Goal: Task Accomplishment & Management: Complete application form

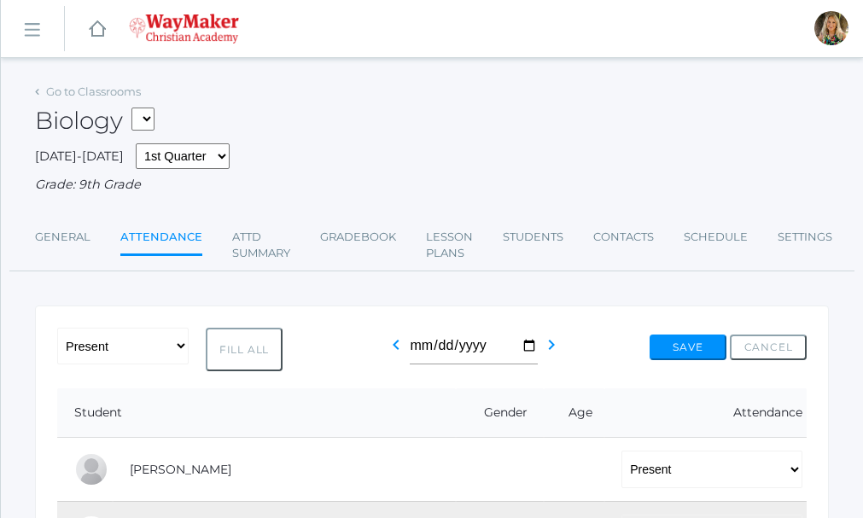
select select "P"
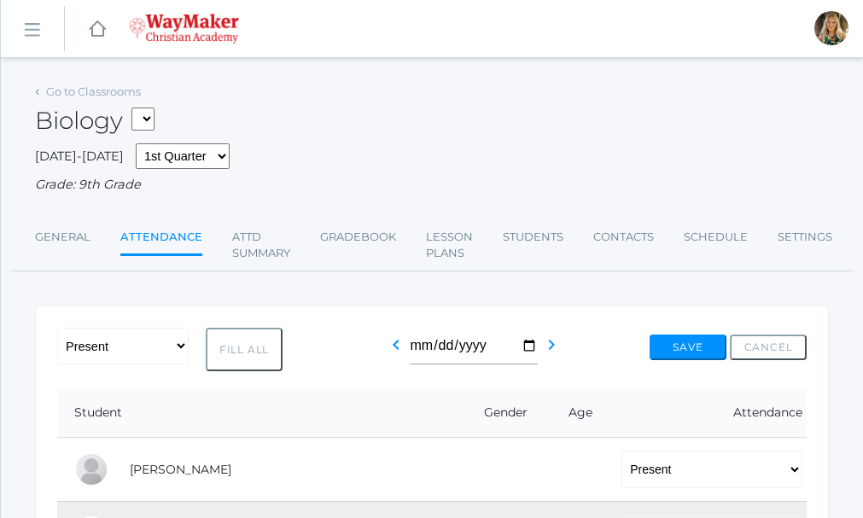
select select "P"
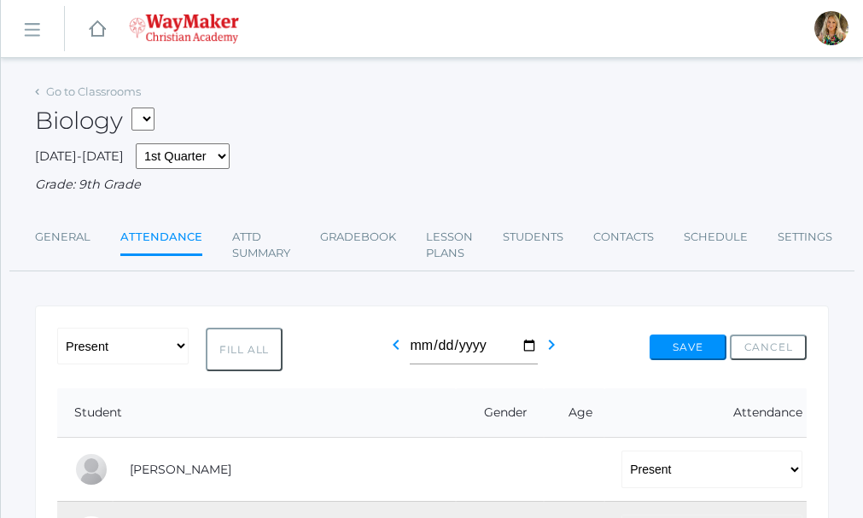
select select "P"
click at [87, 88] on link "Go to Classrooms" at bounding box center [93, 92] width 95 height 14
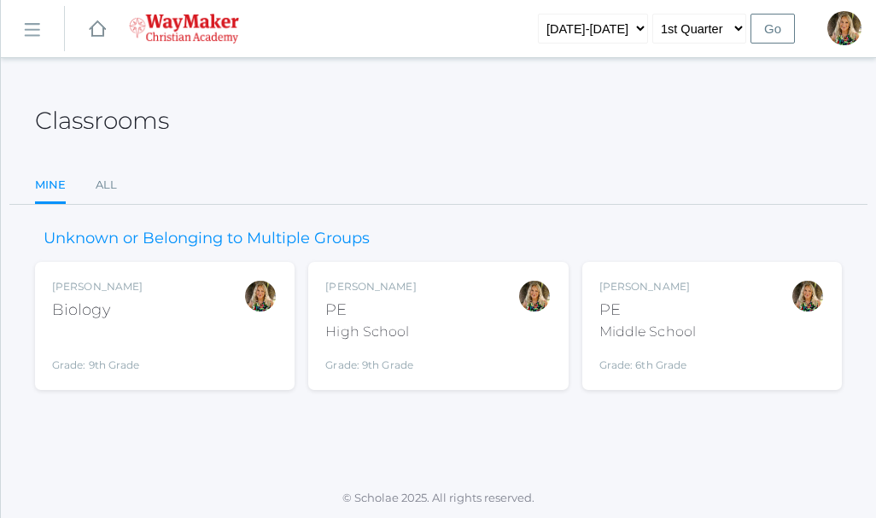
click at [686, 309] on div "PE" at bounding box center [647, 310] width 96 height 23
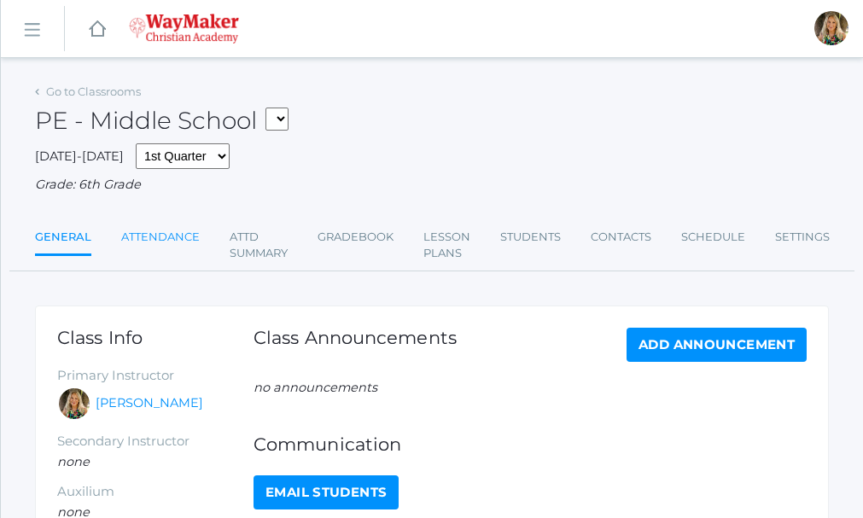
click at [161, 234] on link "Attendance" at bounding box center [160, 237] width 79 height 34
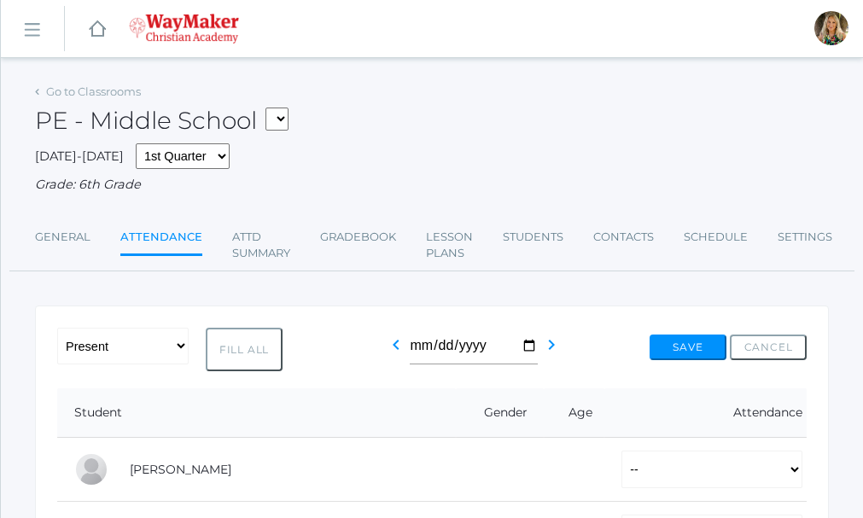
click at [248, 352] on button "Fill All" at bounding box center [244, 350] width 77 height 44
select select "P"
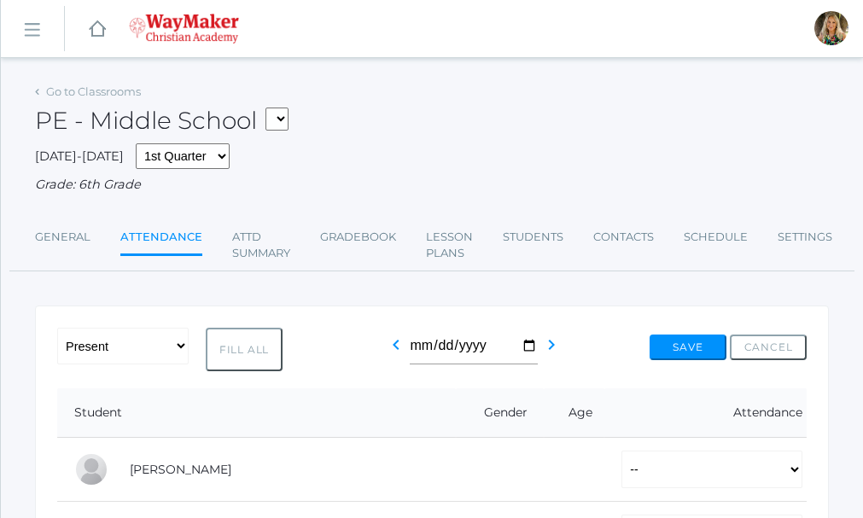
select select "P"
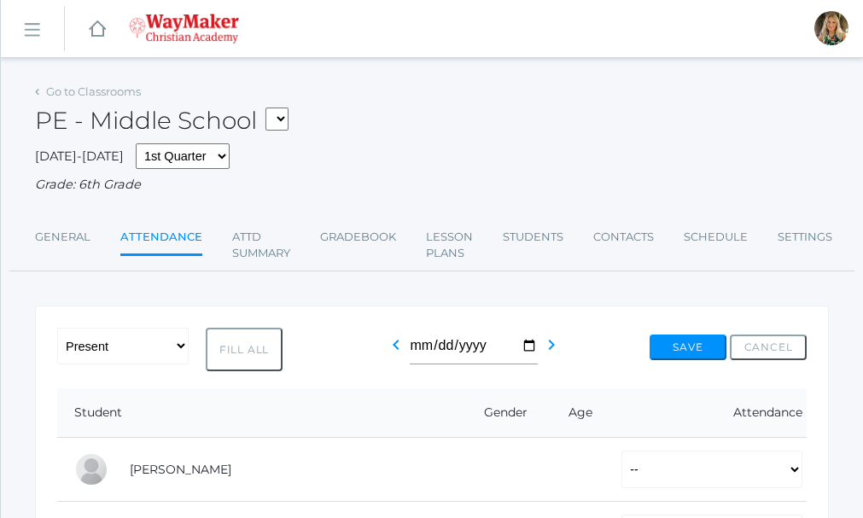
select select "P"
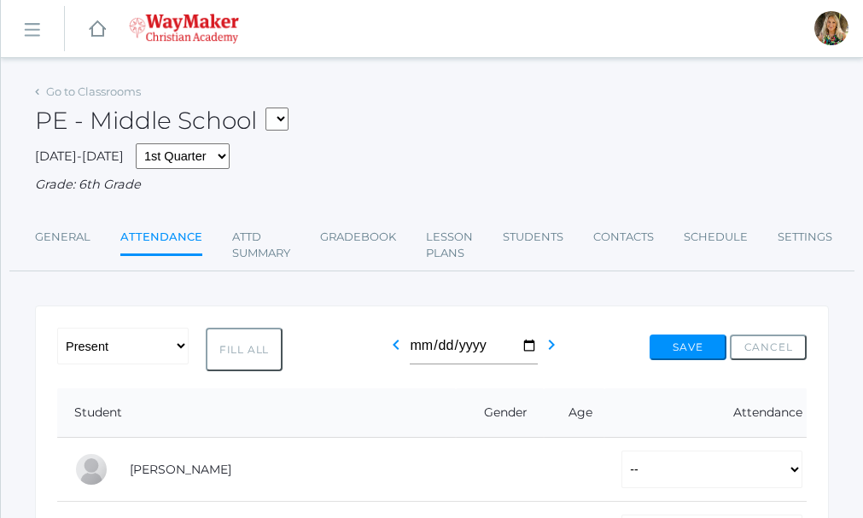
select select "P"
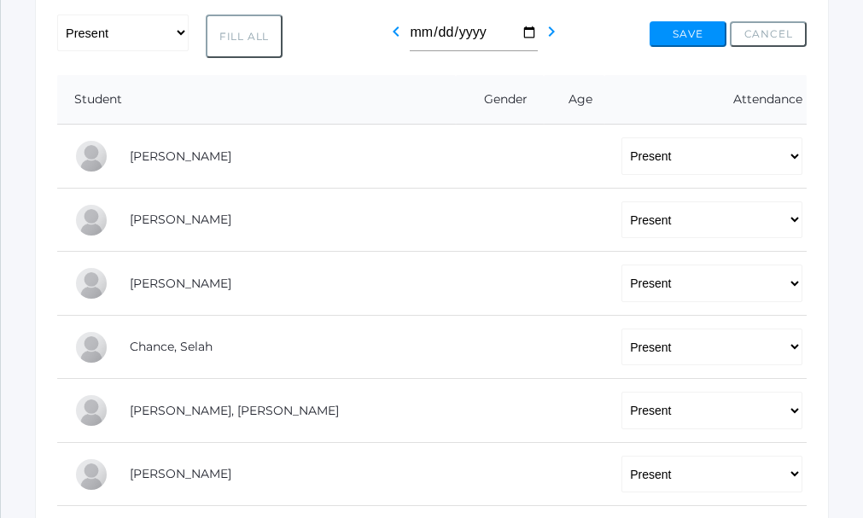
scroll to position [341, 0]
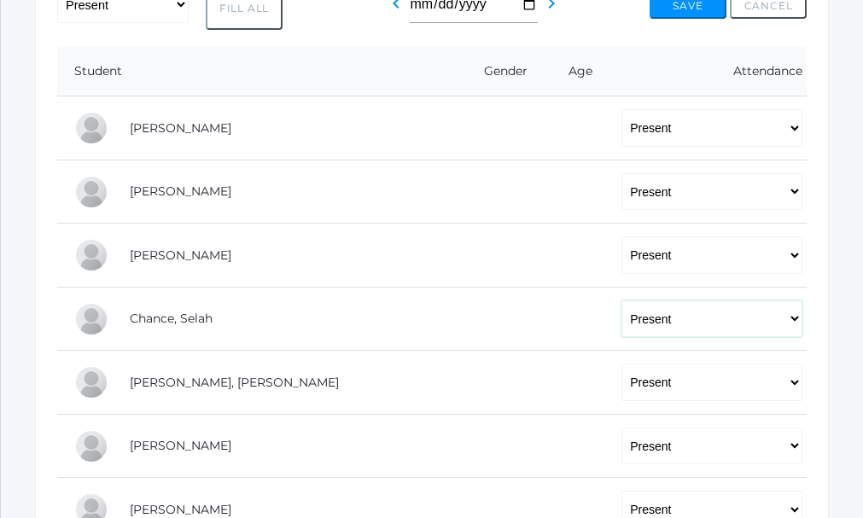
click at [794, 320] on select "-- Present Tardy Excused Tardy Unexcused Absent Excused Absent Unexcused" at bounding box center [711, 320] width 181 height 38
select select "AE"
click at [621, 302] on select "-- Present Tardy Excused Tardy Unexcused Absent Excused Absent Unexcused" at bounding box center [711, 320] width 181 height 38
click at [692, 15] on button "Save" at bounding box center [688, 6] width 77 height 26
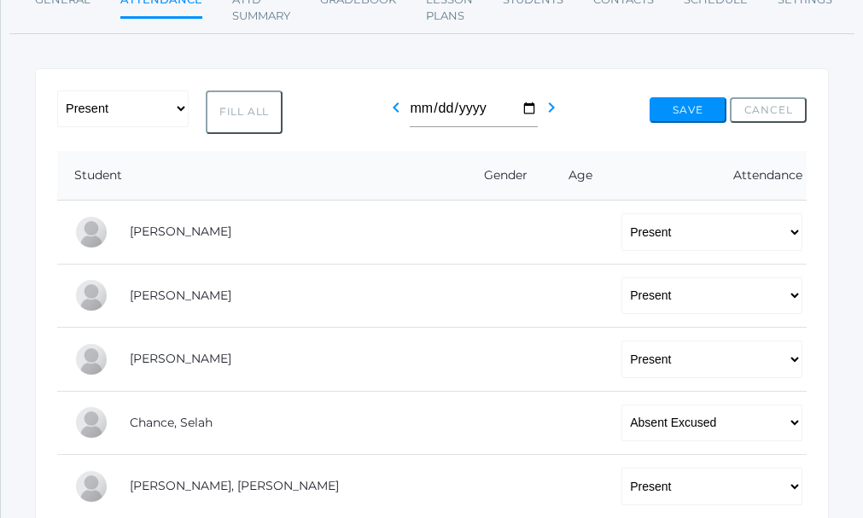
scroll to position [171, 0]
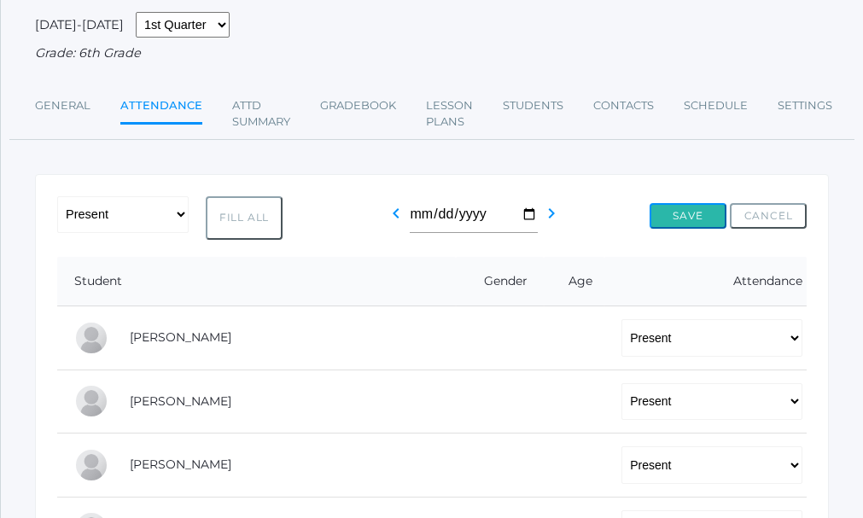
click at [695, 211] on button "Save" at bounding box center [688, 216] width 77 height 26
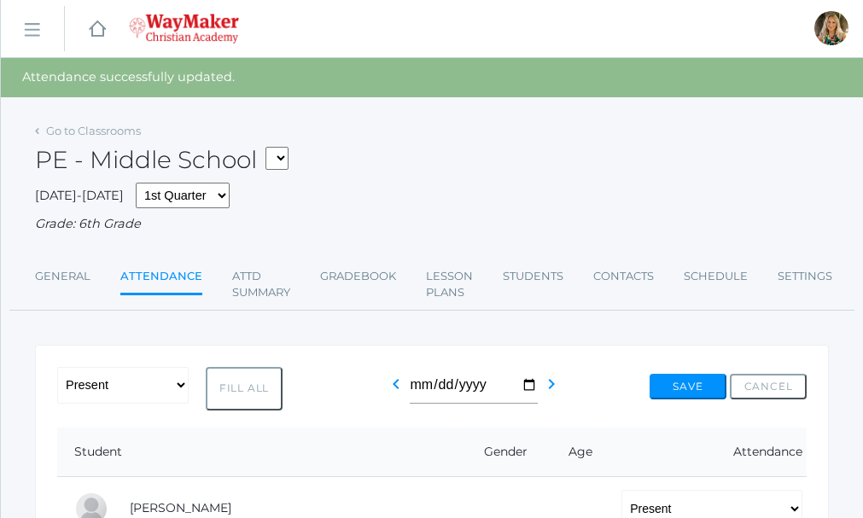
click at [44, 131] on div "Go to Classrooms" at bounding box center [88, 131] width 106 height 17
click at [37, 133] on icon at bounding box center [37, 131] width 4 height 7
click at [75, 131] on link "Go to Classrooms" at bounding box center [93, 131] width 95 height 14
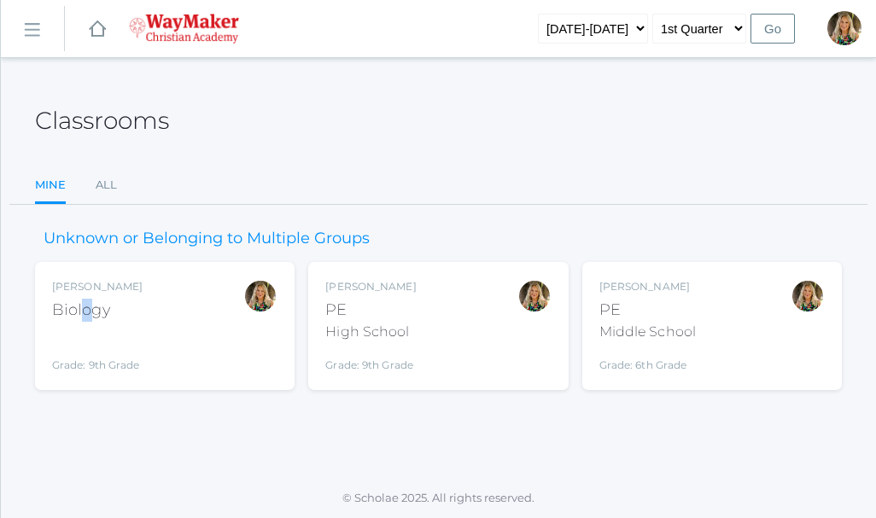
click at [90, 301] on div "Claudia Marosz Biology Grade: 9th Grade BIO" at bounding box center [97, 326] width 90 height 94
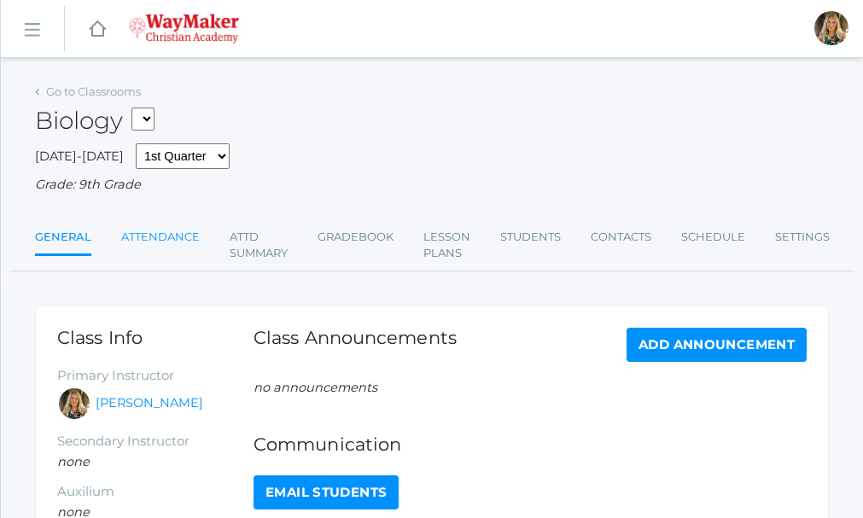
click at [162, 240] on link "Attendance" at bounding box center [160, 237] width 79 height 34
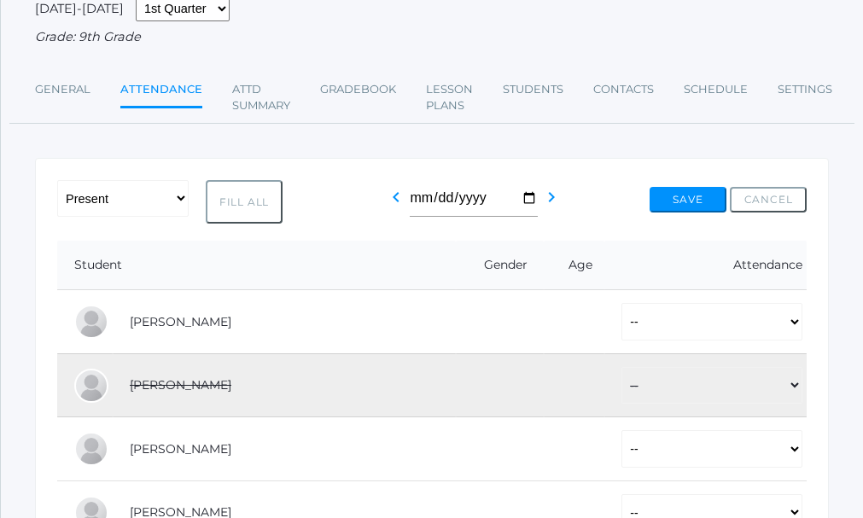
scroll to position [171, 0]
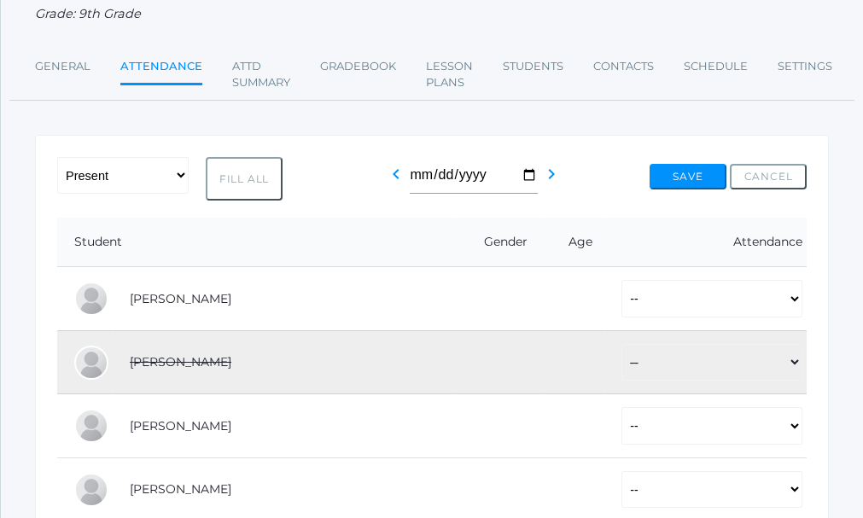
click at [249, 178] on button "Fill All" at bounding box center [244, 179] width 77 height 44
select select "P"
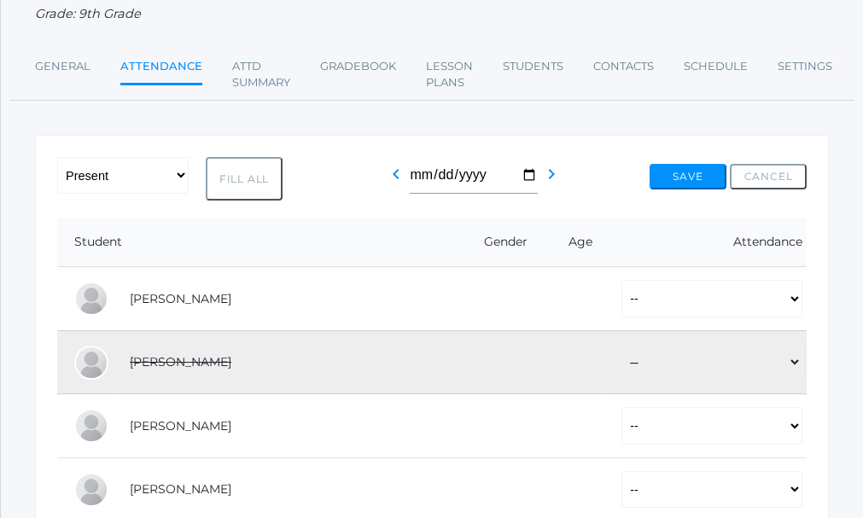
select select "P"
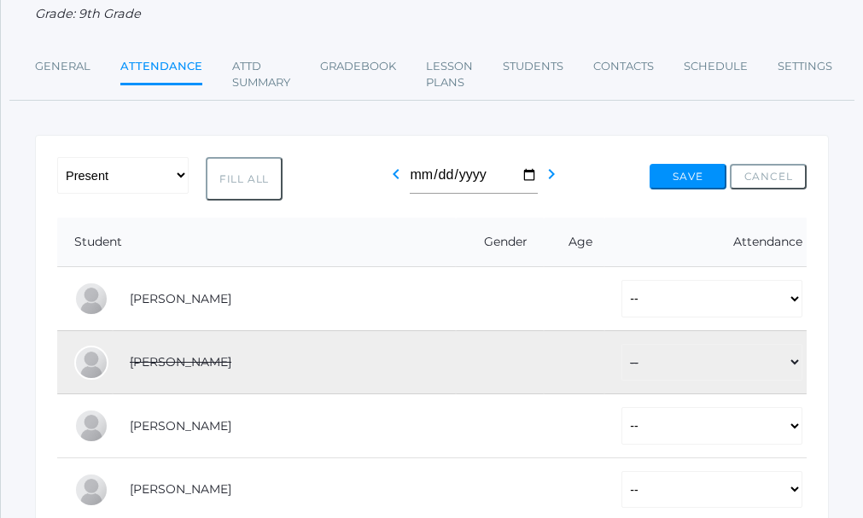
select select "P"
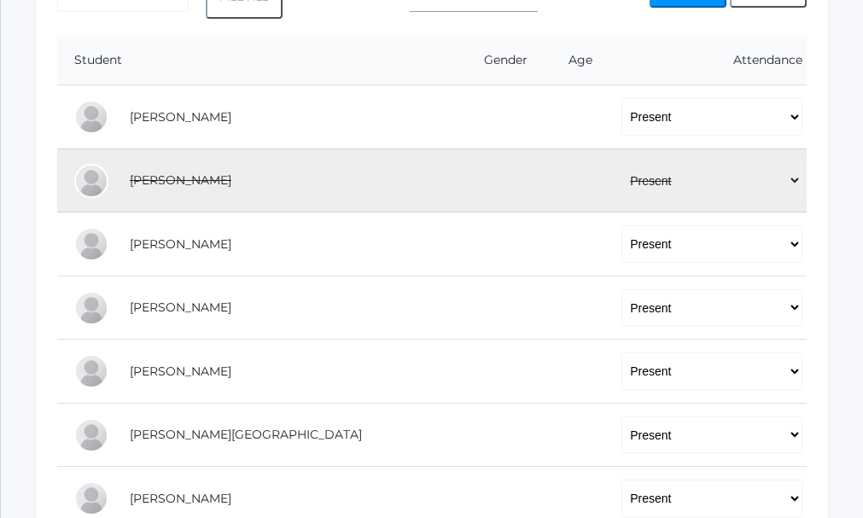
scroll to position [256, 0]
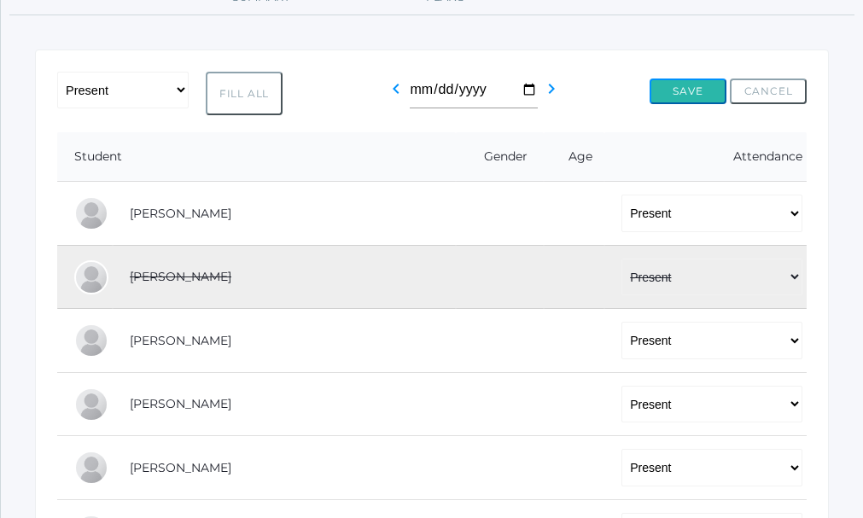
click at [688, 95] on button "Save" at bounding box center [688, 92] width 77 height 26
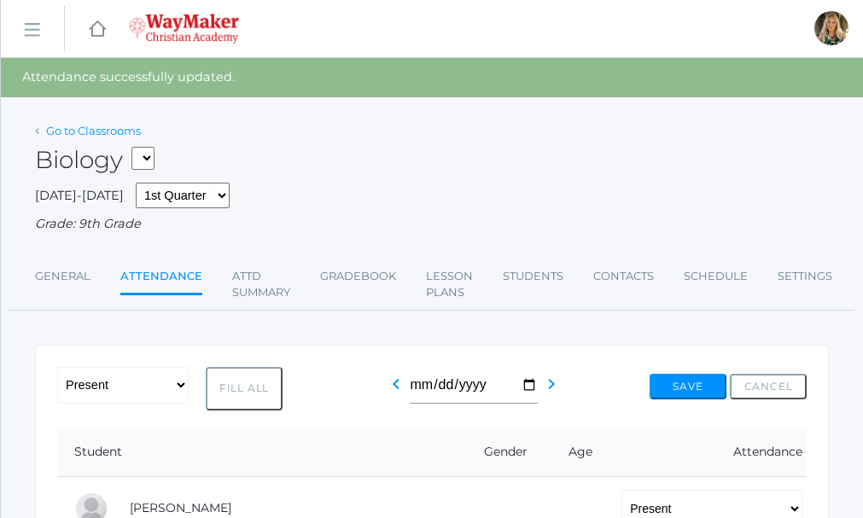
click at [90, 131] on link "Go to Classrooms" at bounding box center [93, 131] width 95 height 14
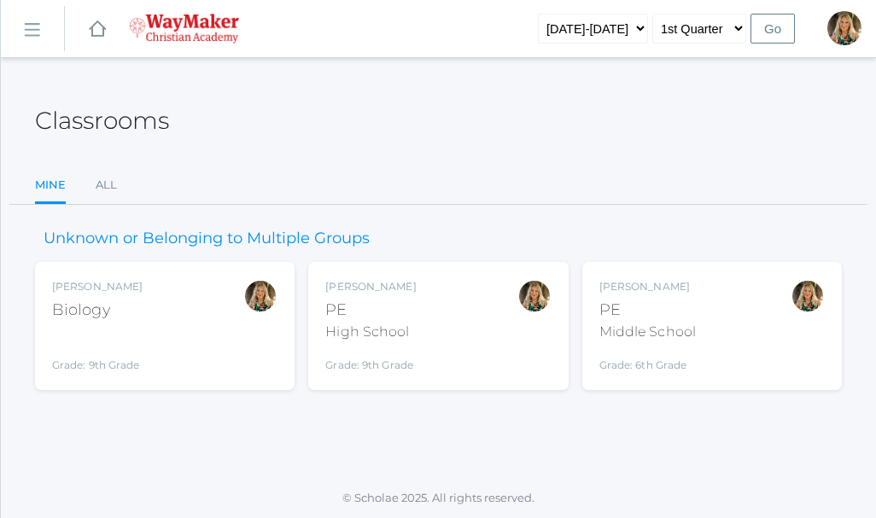
click at [355, 325] on div "High School" at bounding box center [370, 332] width 90 height 20
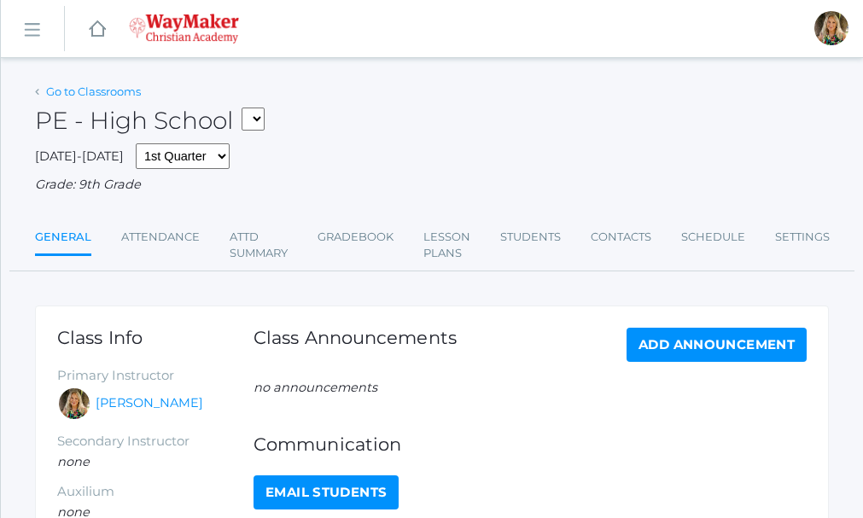
click at [82, 92] on link "Go to Classrooms" at bounding box center [93, 92] width 95 height 14
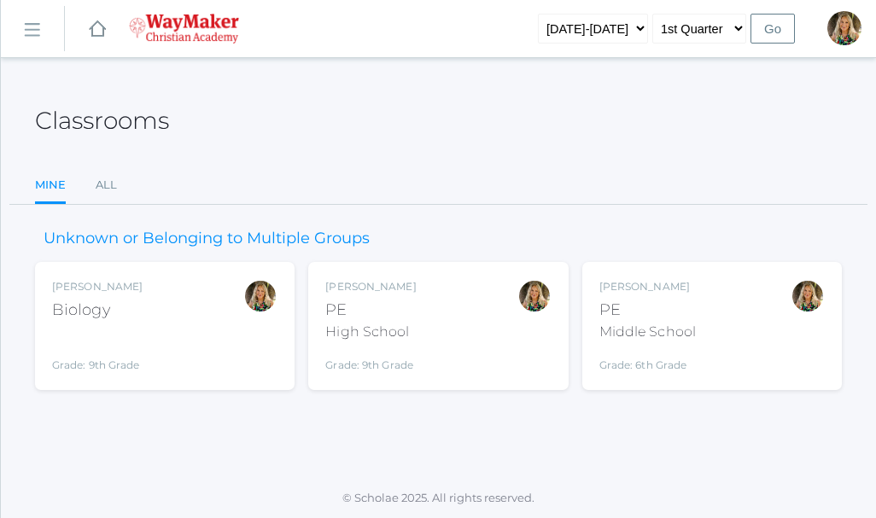
click at [670, 322] on div "Middle School" at bounding box center [647, 332] width 96 height 20
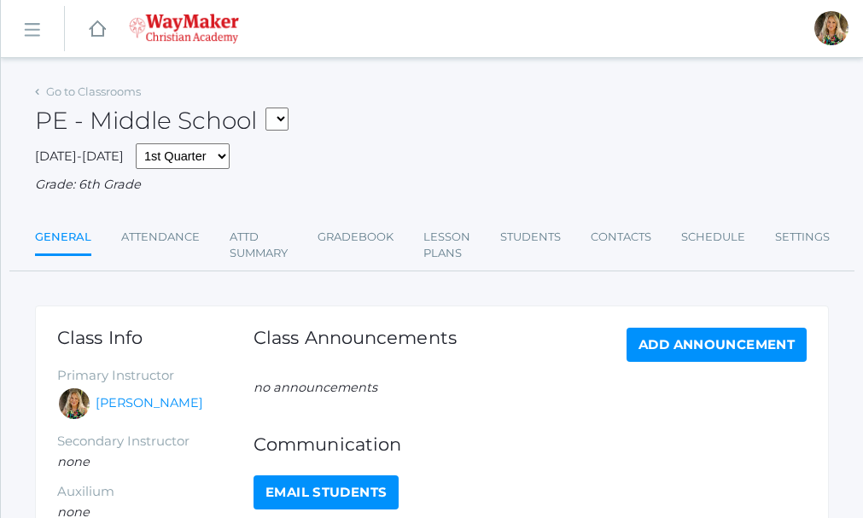
scroll to position [85, 0]
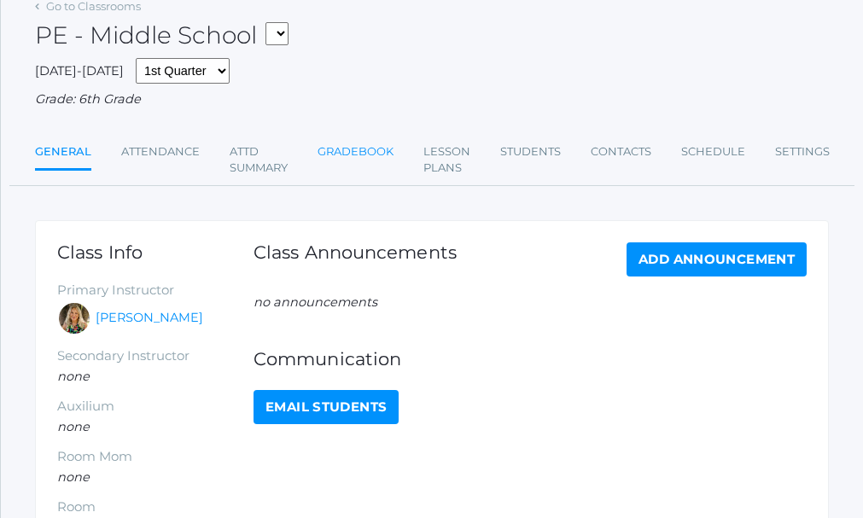
click at [374, 160] on link "Gradebook" at bounding box center [356, 152] width 76 height 34
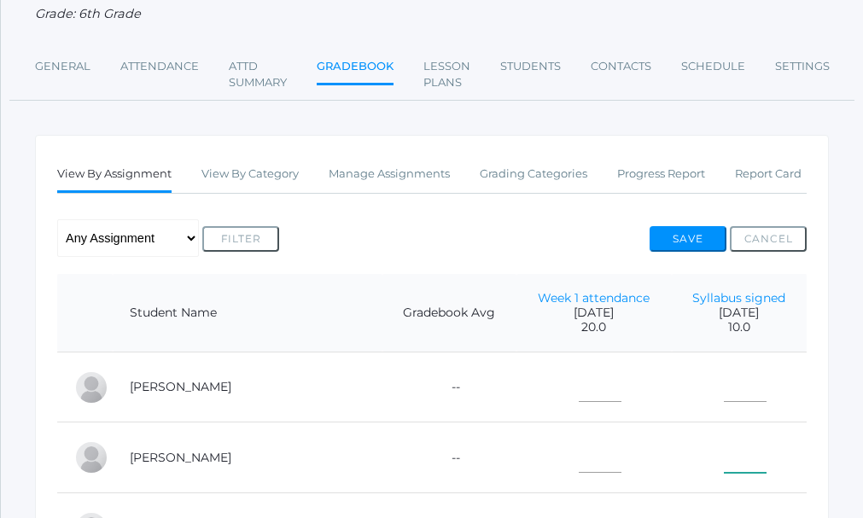
click at [724, 469] on input"] "text" at bounding box center [745, 454] width 43 height 38
type input"] "10"
click at [724, 397] on input"] "text" at bounding box center [745, 384] width 43 height 38
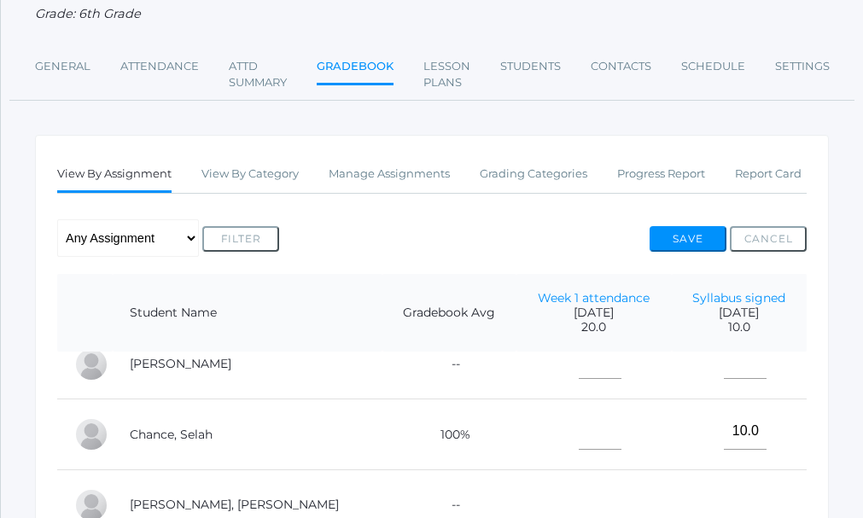
scroll to position [171, 0]
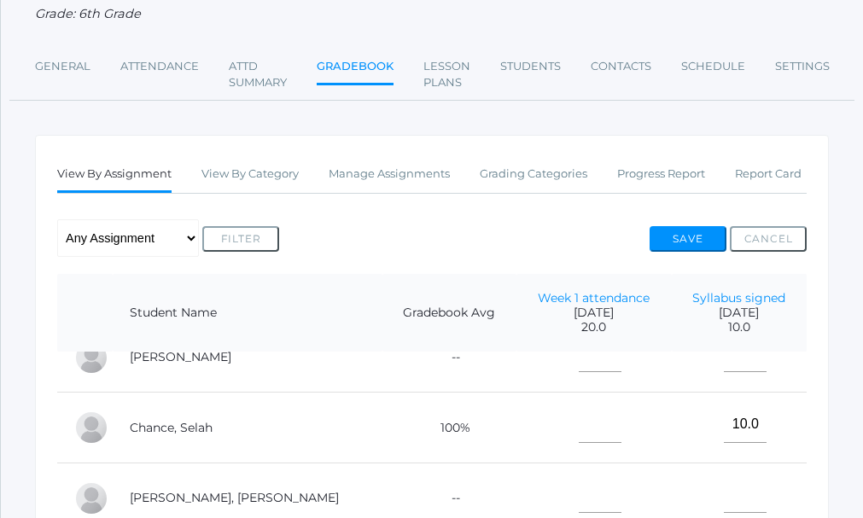
type input"] "10"
click at [732, 499] on input"] "text" at bounding box center [745, 495] width 43 height 38
type input"] "10"
click at [579, 499] on input"] "text" at bounding box center [600, 495] width 43 height 38
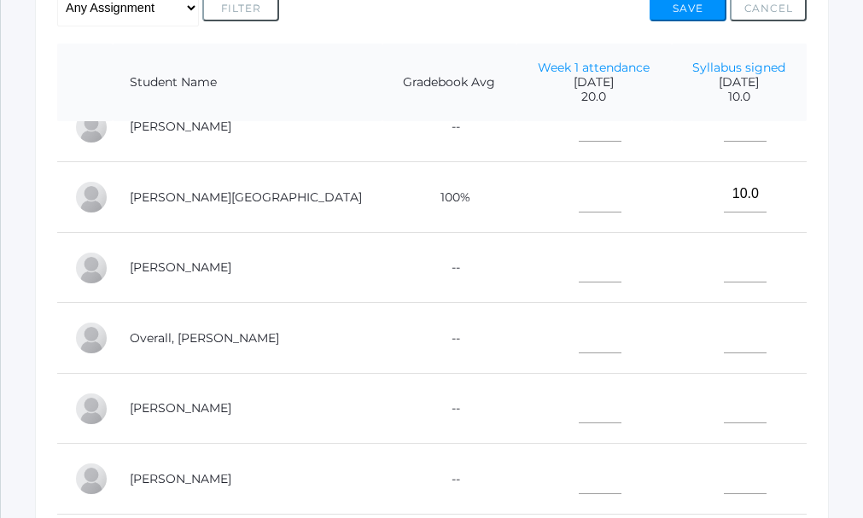
scroll to position [427, 0]
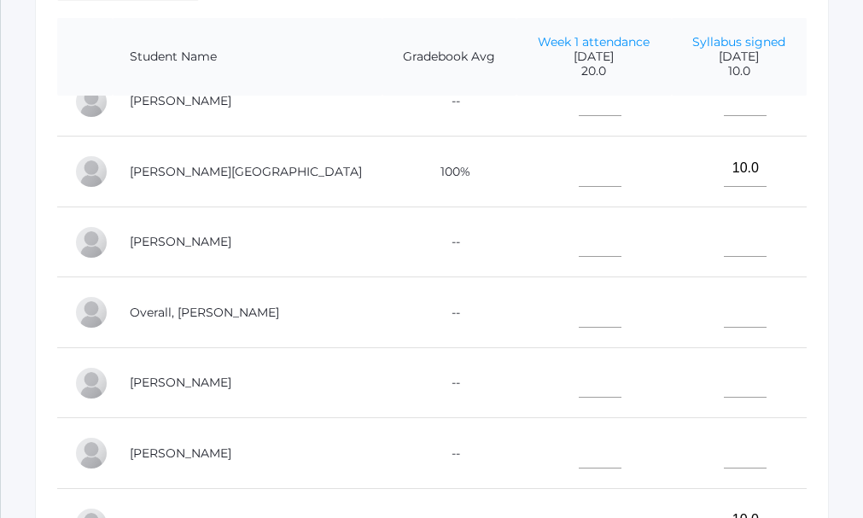
type input"] "15"
click at [579, 451] on input"] "text" at bounding box center [600, 450] width 43 height 38
type input"] "1"
type input"] "20"
click at [733, 444] on input"] "text" at bounding box center [745, 450] width 43 height 38
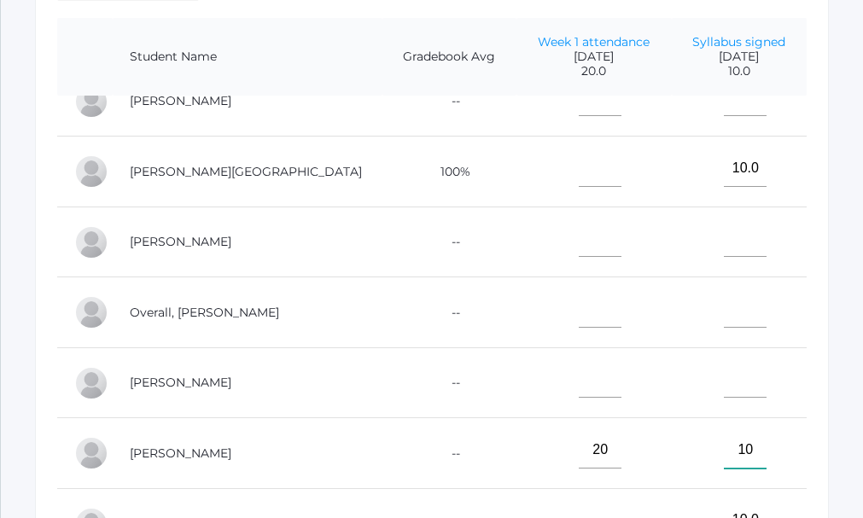
type input"] "10"
click at [724, 382] on input"] "text" at bounding box center [745, 380] width 43 height 38
type input"] "10"
click at [579, 381] on input"] "text" at bounding box center [600, 380] width 43 height 38
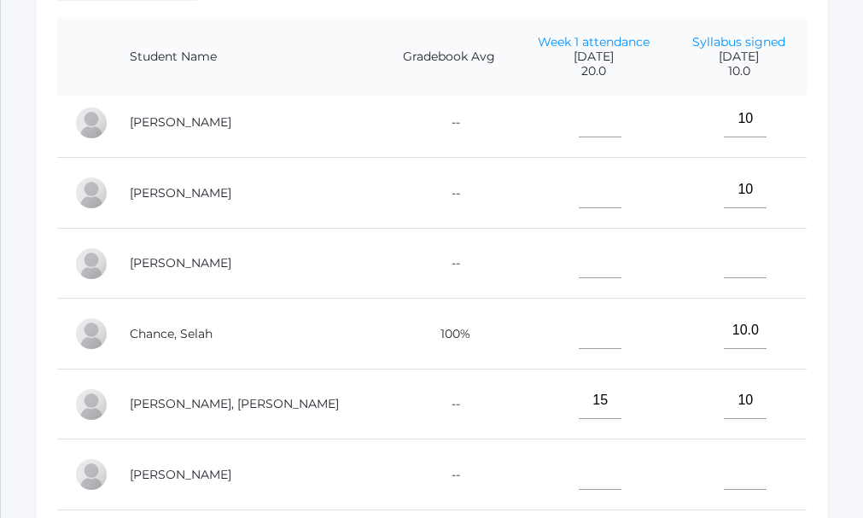
scroll to position [8, 0]
type input"] "20"
click at [579, 128] on input"] "text" at bounding box center [600, 121] width 43 height 38
type input"] "20"
drag, startPoint x: 544, startPoint y: 205, endPoint x: 552, endPoint y: 200, distance: 10.0
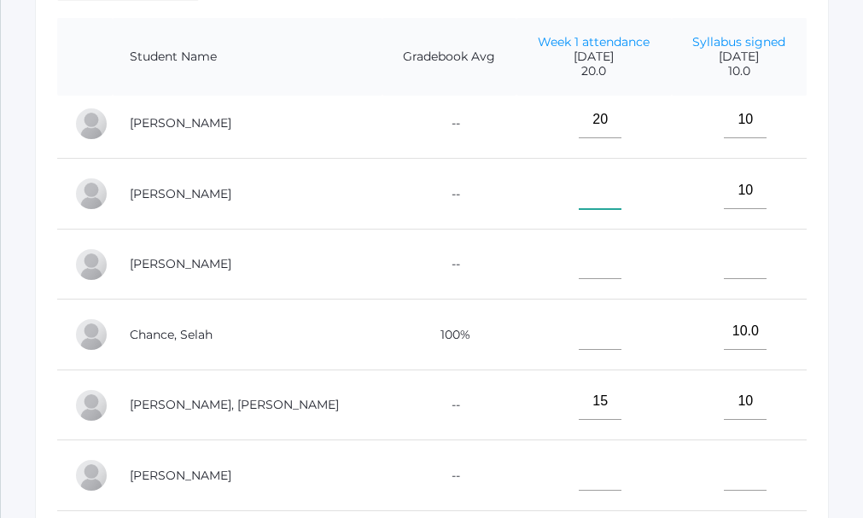
click at [579, 204] on input"] "text" at bounding box center [600, 191] width 43 height 38
type input"] "15"
click at [571, 261] on td at bounding box center [593, 264] width 155 height 71
type input"] "10"
click at [579, 345] on input"] "text" at bounding box center [600, 331] width 43 height 38
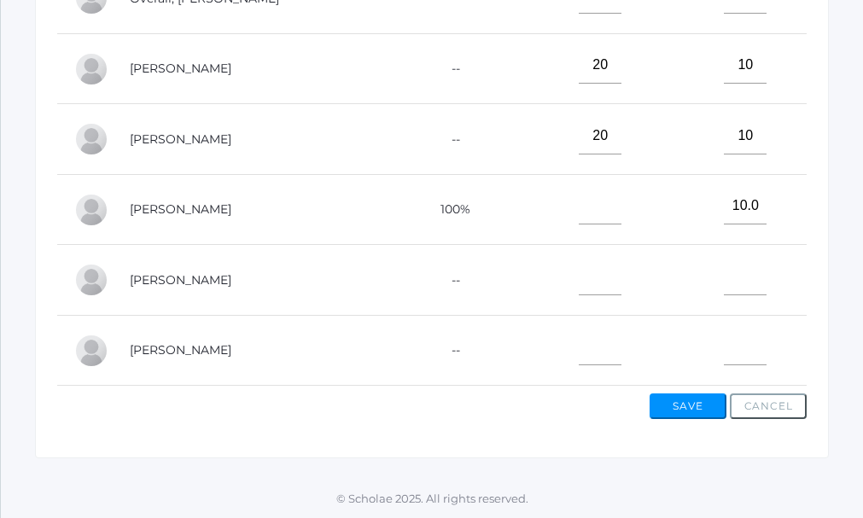
scroll to position [744, 0]
type input"] "10"
click at [724, 274] on input"] "text" at bounding box center [745, 277] width 43 height 38
type input"] "10"
drag, startPoint x: 538, startPoint y: 270, endPoint x: 535, endPoint y: 260, distance: 9.7
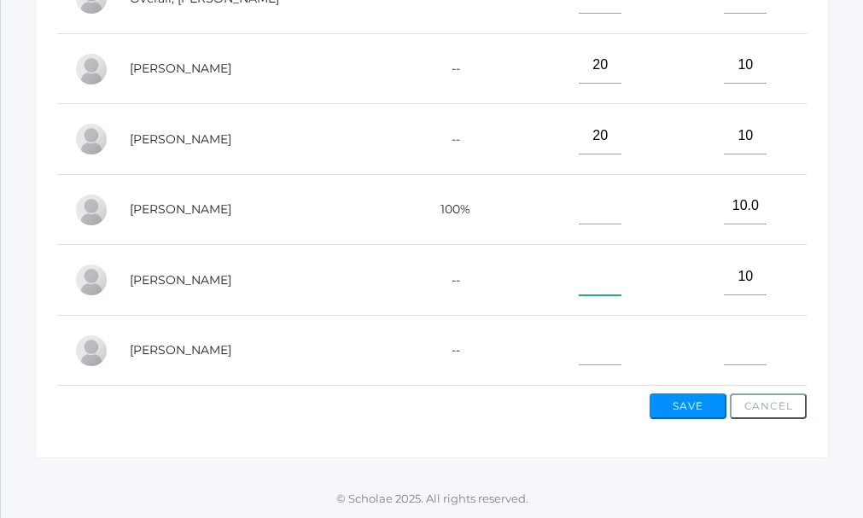
click at [579, 270] on input"] "text" at bounding box center [600, 277] width 43 height 38
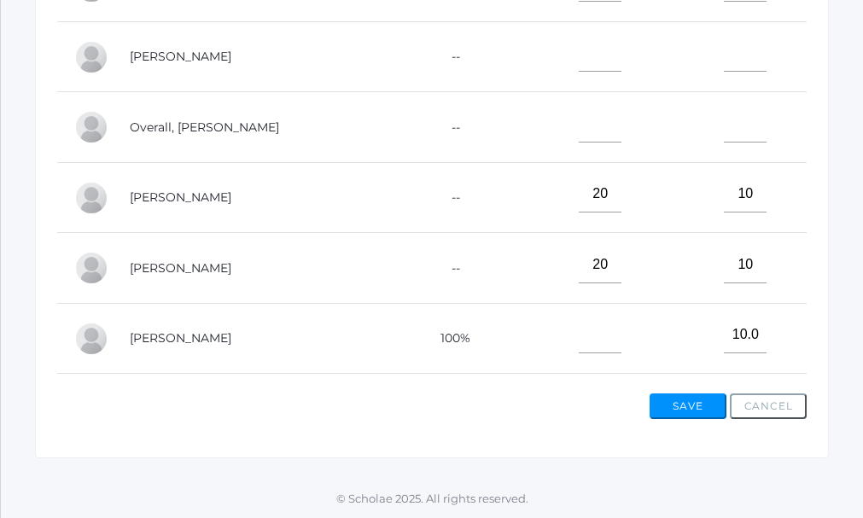
scroll to position [435, 0]
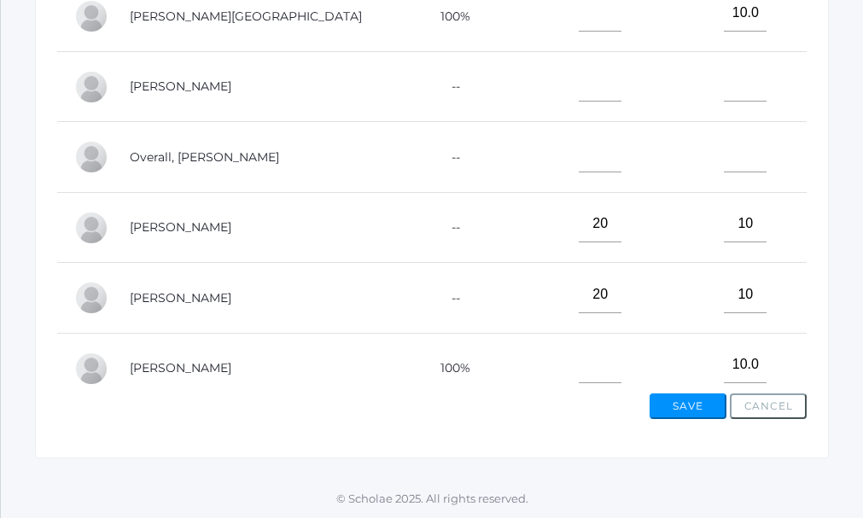
type input"] "20"
click at [724, 88] on input"] "text" at bounding box center [745, 84] width 43 height 38
type input"] "10"
click at [579, 89] on input"] "text" at bounding box center [600, 84] width 43 height 38
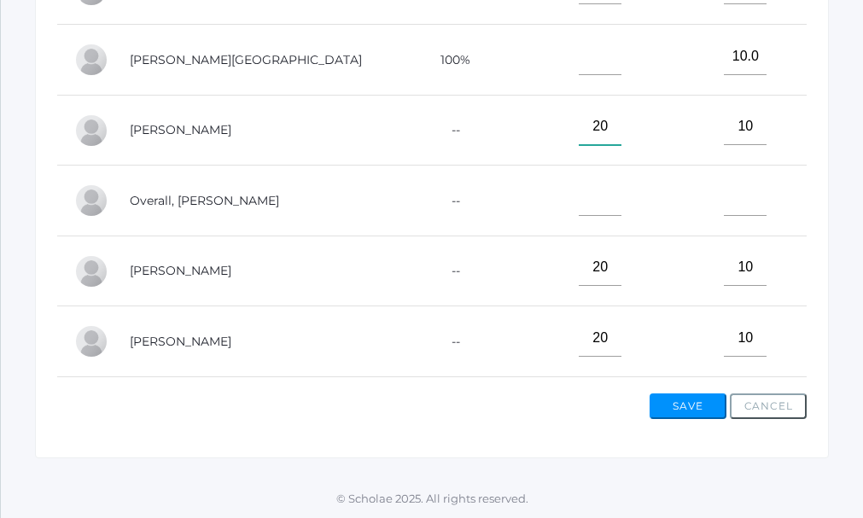
scroll to position [264, 0]
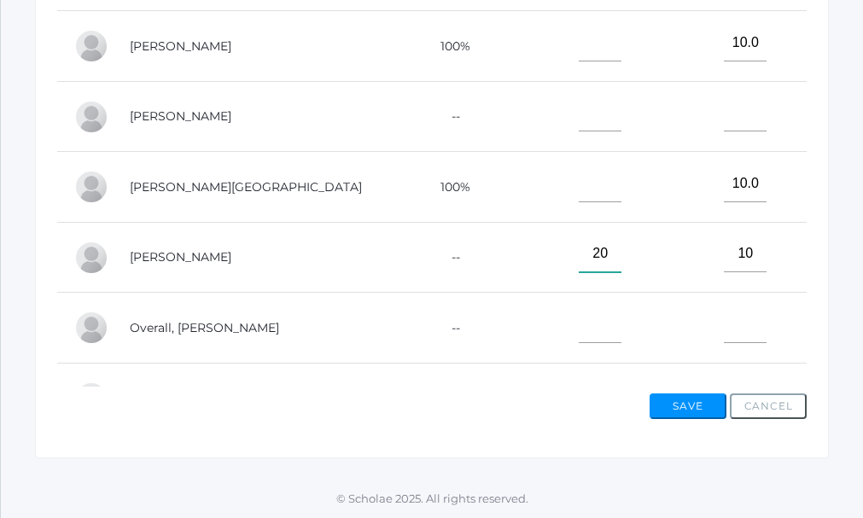
type input"] "20"
click at [579, 120] on input"] "text" at bounding box center [600, 114] width 43 height 38
type input"] "20"
click at [579, 189] on input"] "text" at bounding box center [600, 184] width 43 height 38
type input"] "20"
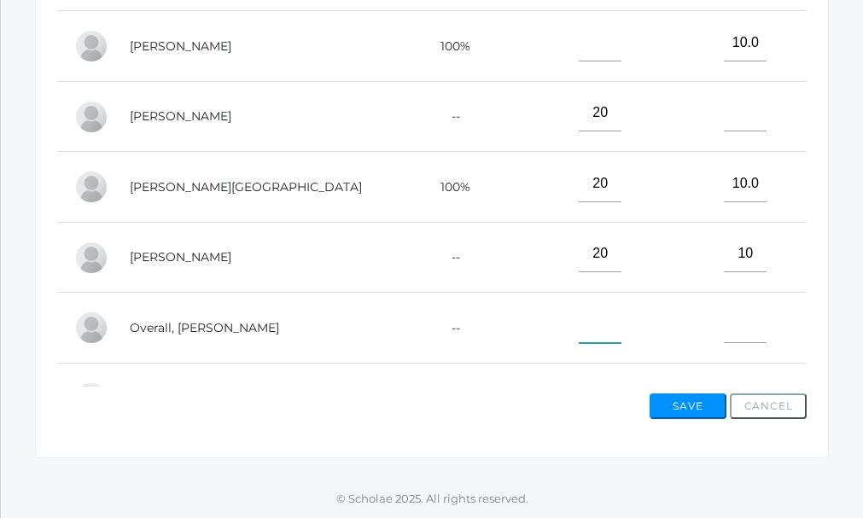
click at [579, 330] on input"] "text" at bounding box center [600, 325] width 43 height 38
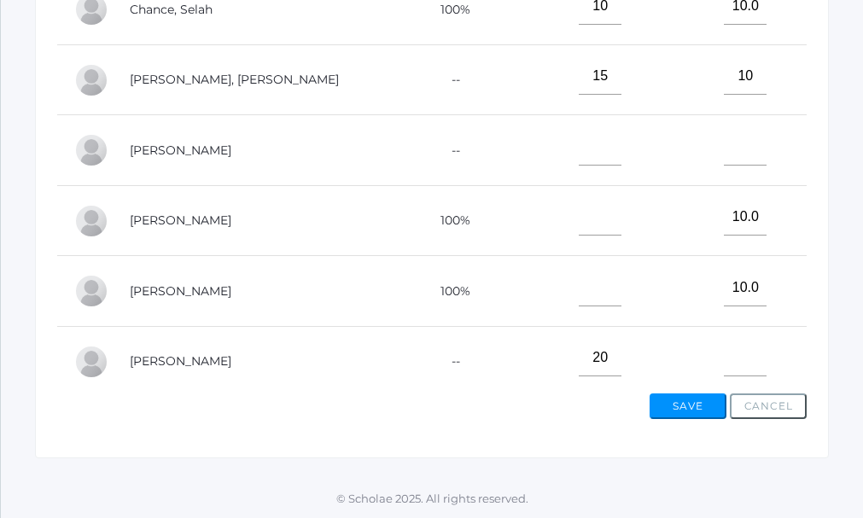
scroll to position [8, 0]
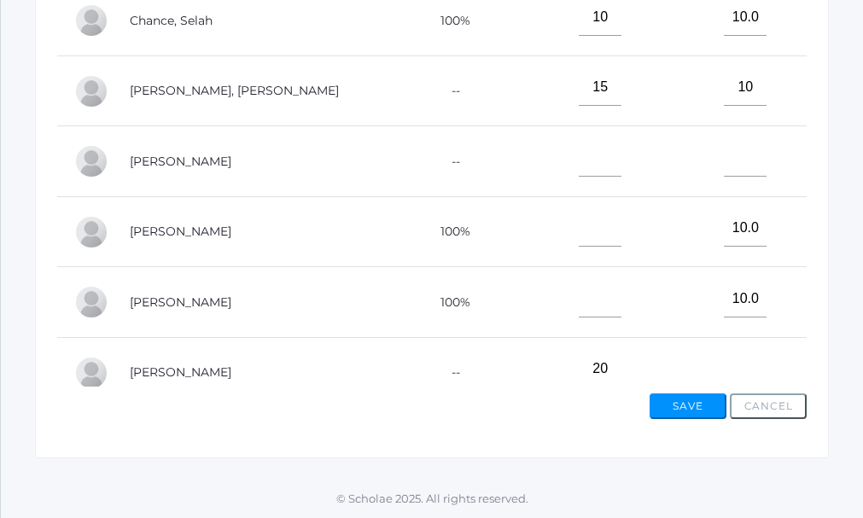
type input"] "15"
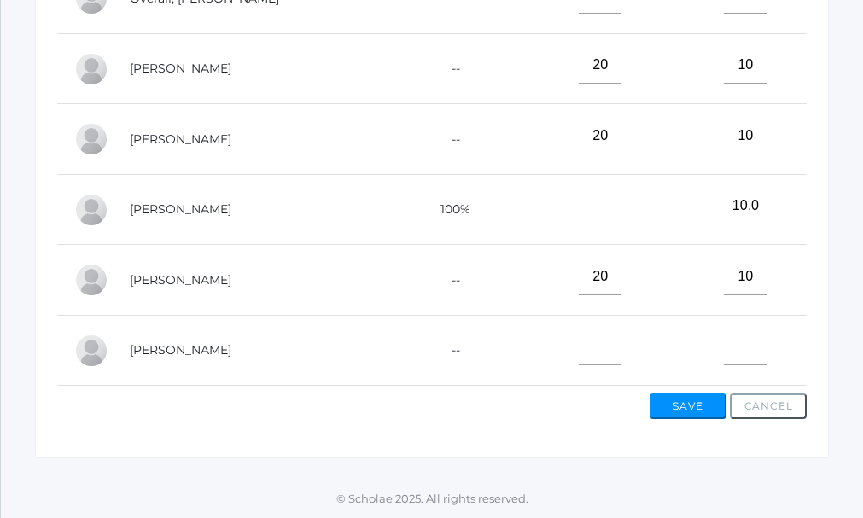
scroll to position [605, 0]
click at [724, 344] on input"] "text" at bounding box center [745, 348] width 43 height 38
type input"] "10"
click at [579, 347] on input"] "text" at bounding box center [600, 348] width 43 height 38
type input"] "15"
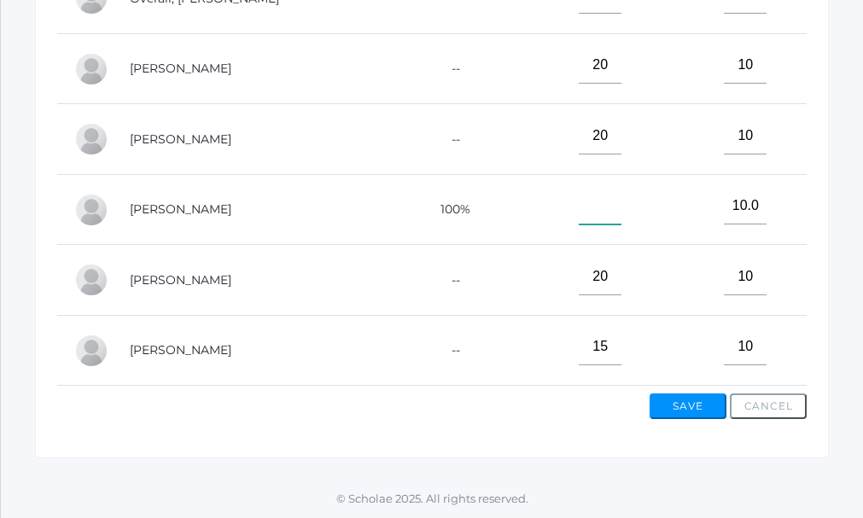
click at [579, 206] on input"] "text" at bounding box center [600, 207] width 43 height 38
type input"] "20"
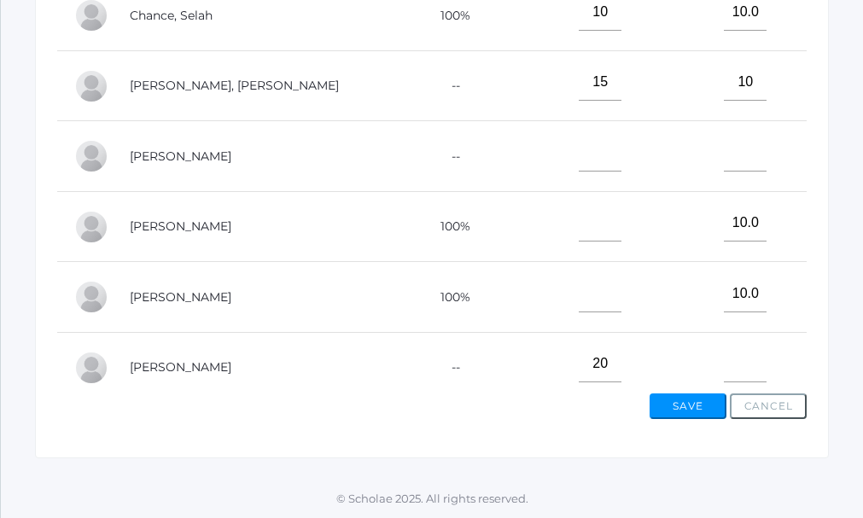
scroll to position [8, 0]
